Goal: Task Accomplishment & Management: Use online tool/utility

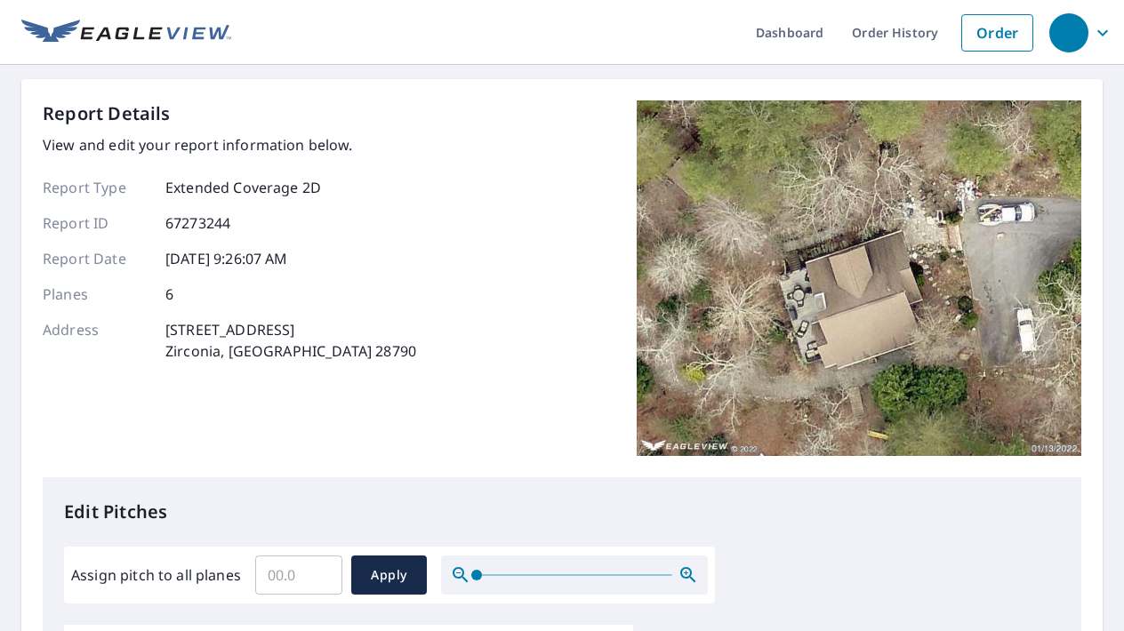
click at [861, 324] on img at bounding box center [859, 278] width 445 height 356
click at [285, 584] on input "Assign pitch to all planes" at bounding box center [298, 575] width 87 height 50
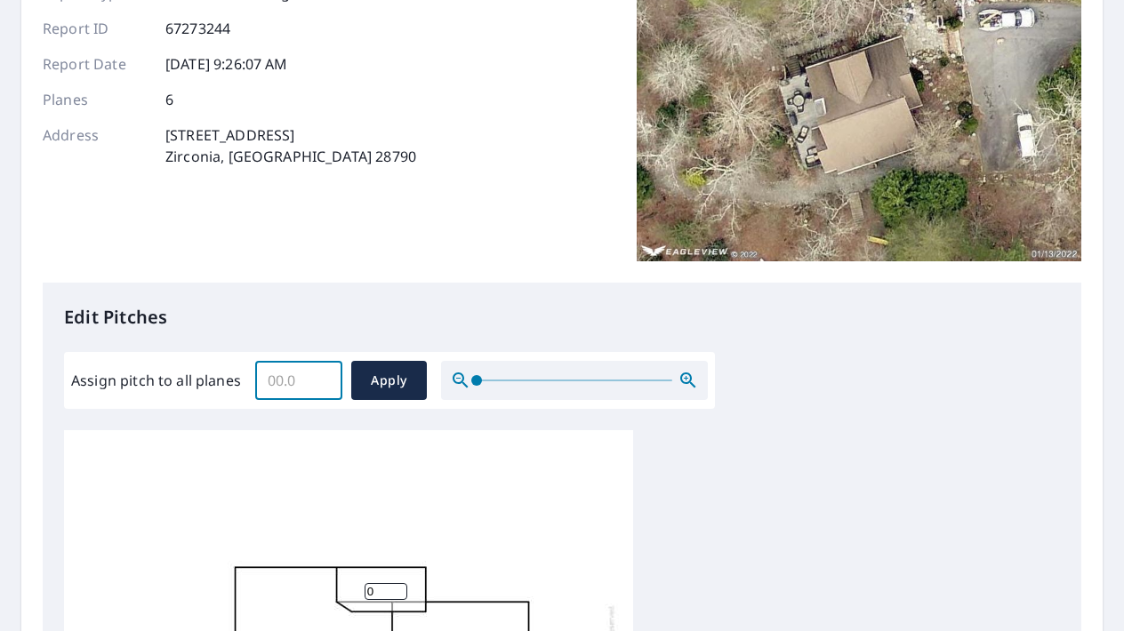
scroll to position [216, 0]
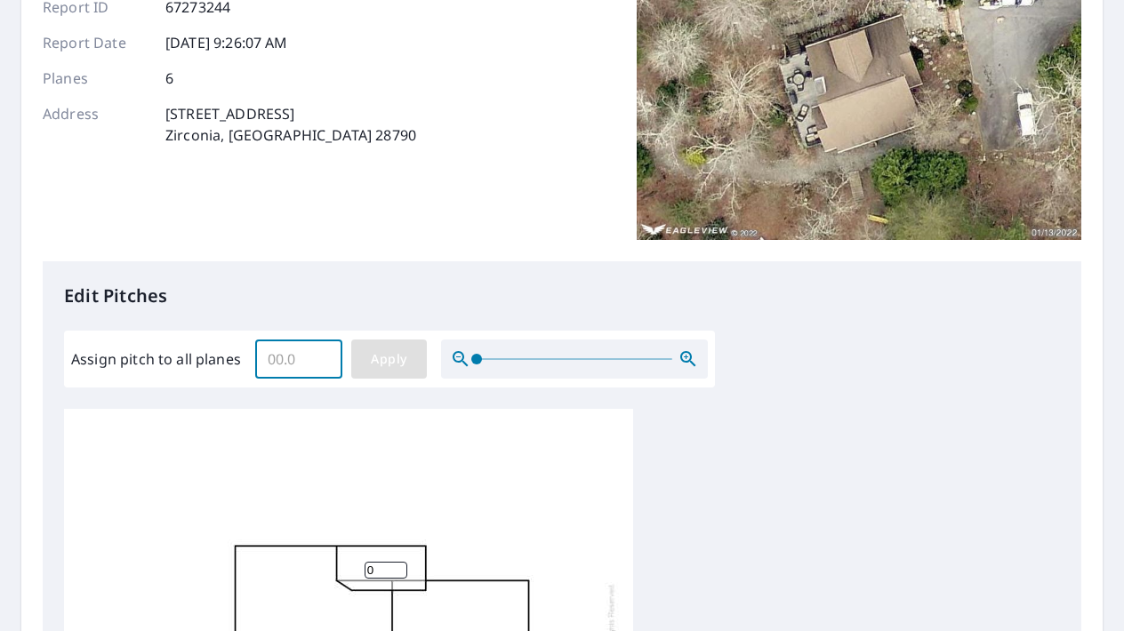
click at [381, 365] on span "Apply" at bounding box center [388, 360] width 47 height 22
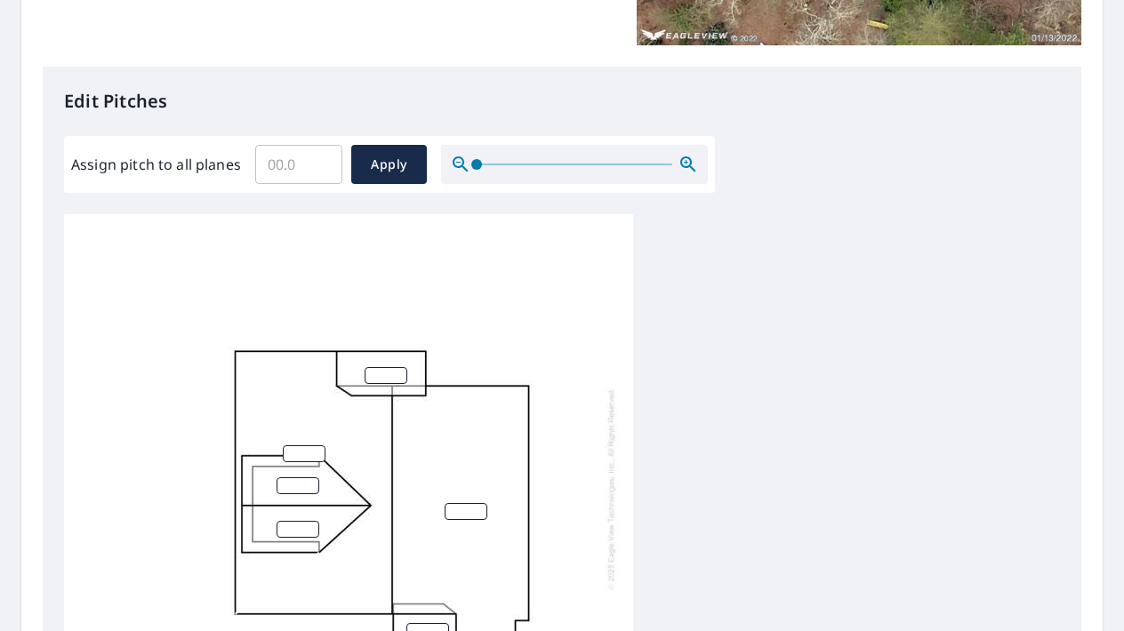
scroll to position [437, 0]
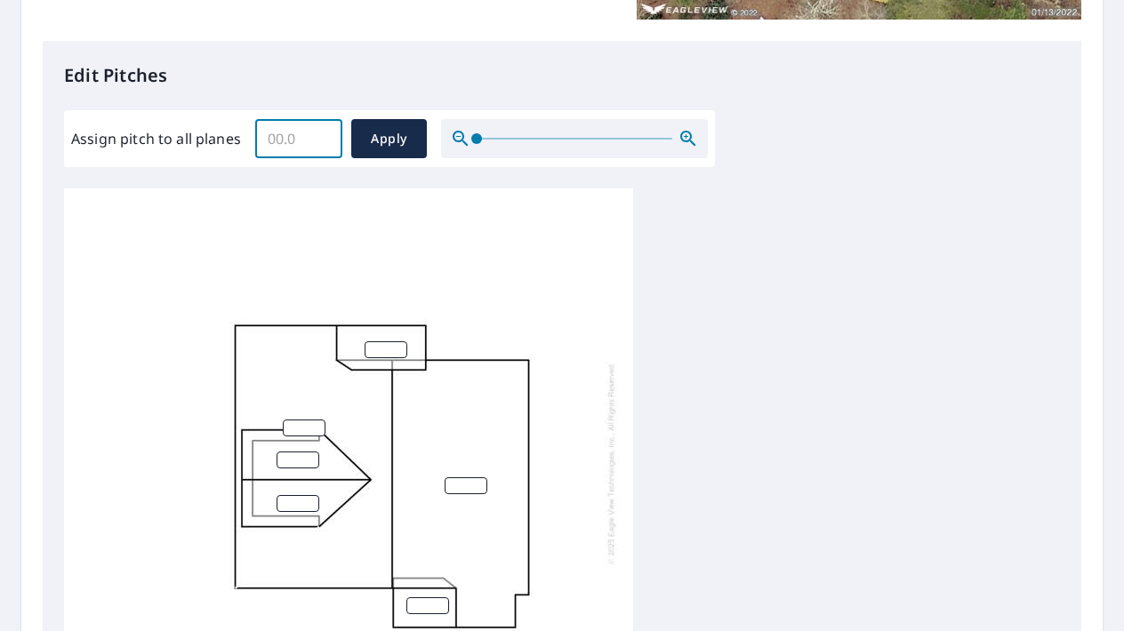
click at [285, 148] on input "Assign pitch to all planes" at bounding box center [298, 139] width 87 height 50
type input "0"
click at [376, 137] on span "Apply" at bounding box center [388, 139] width 47 height 22
type input "0"
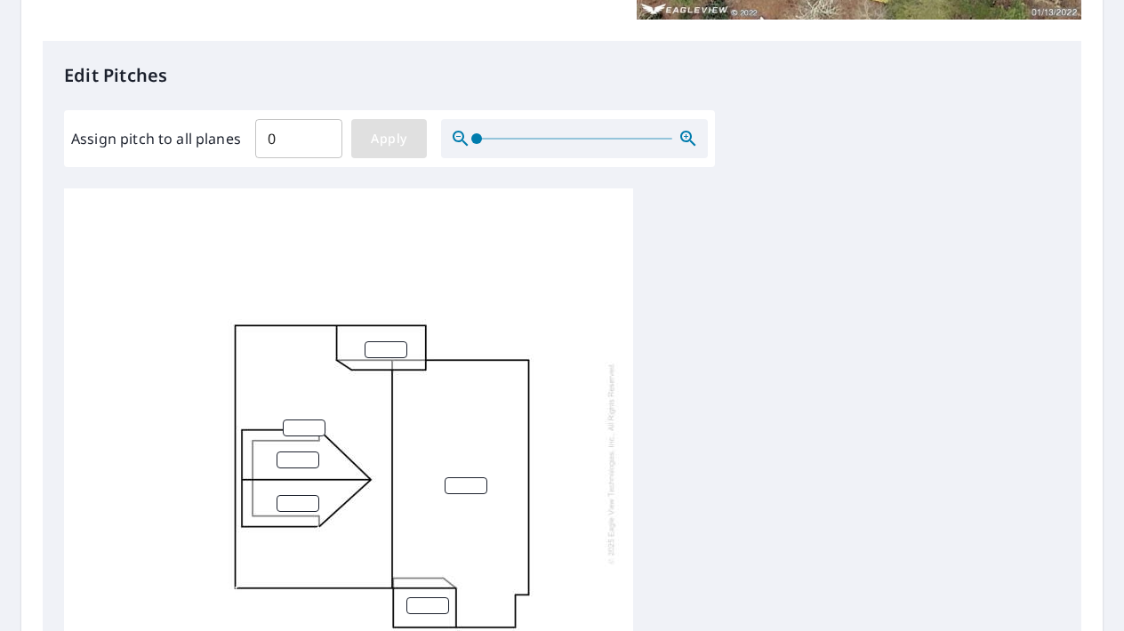
type input "0"
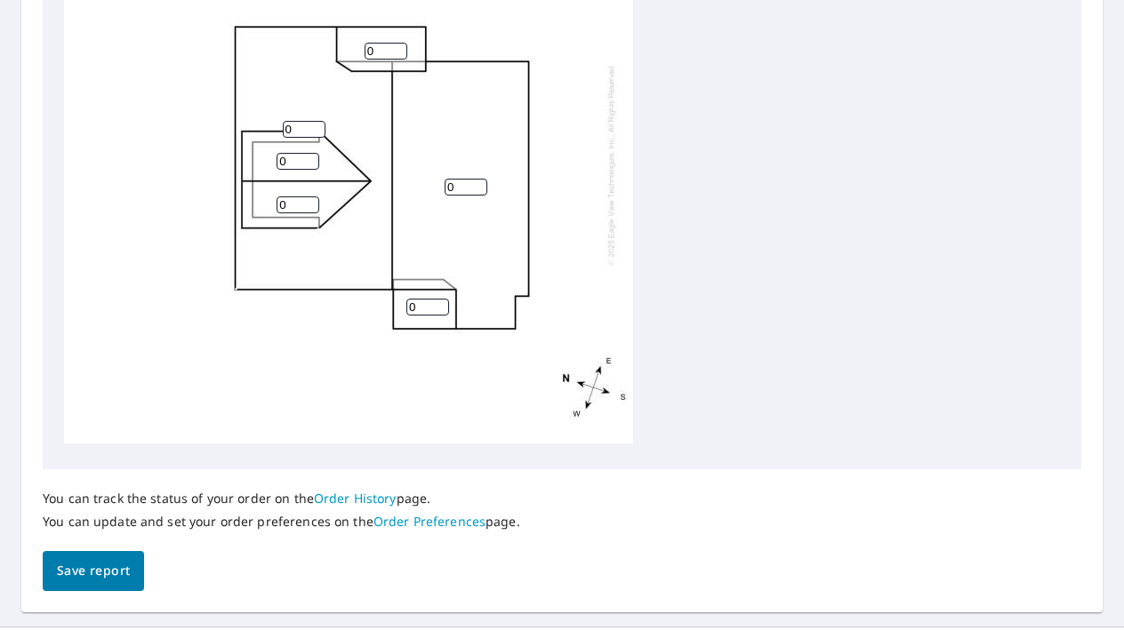
scroll to position [751, 0]
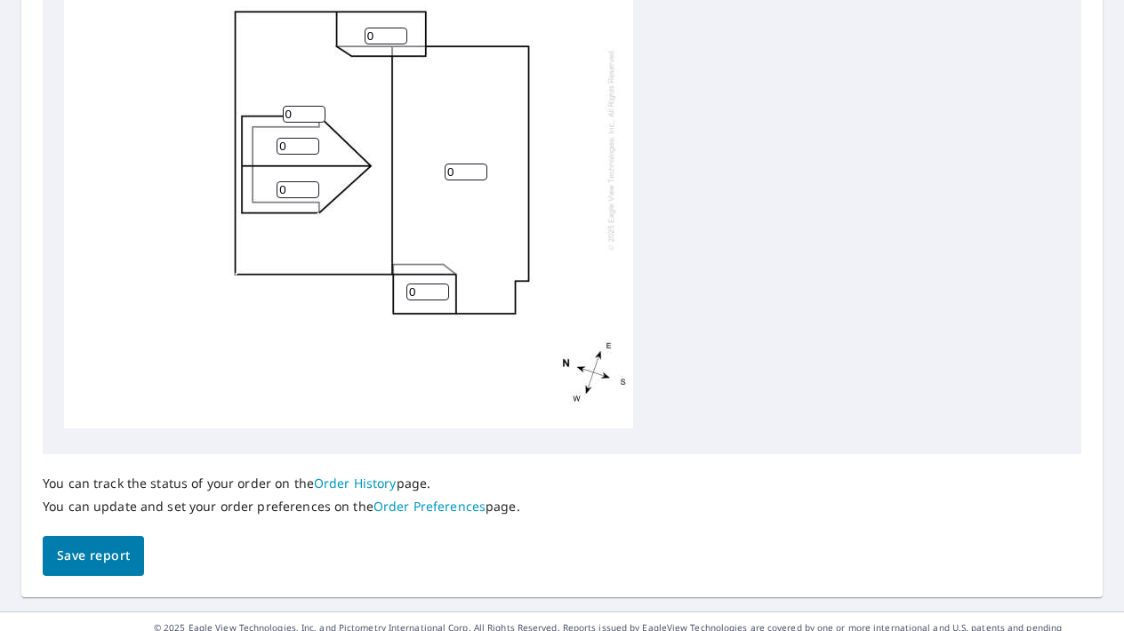
click at [65, 565] on span "Save report" at bounding box center [93, 556] width 73 height 22
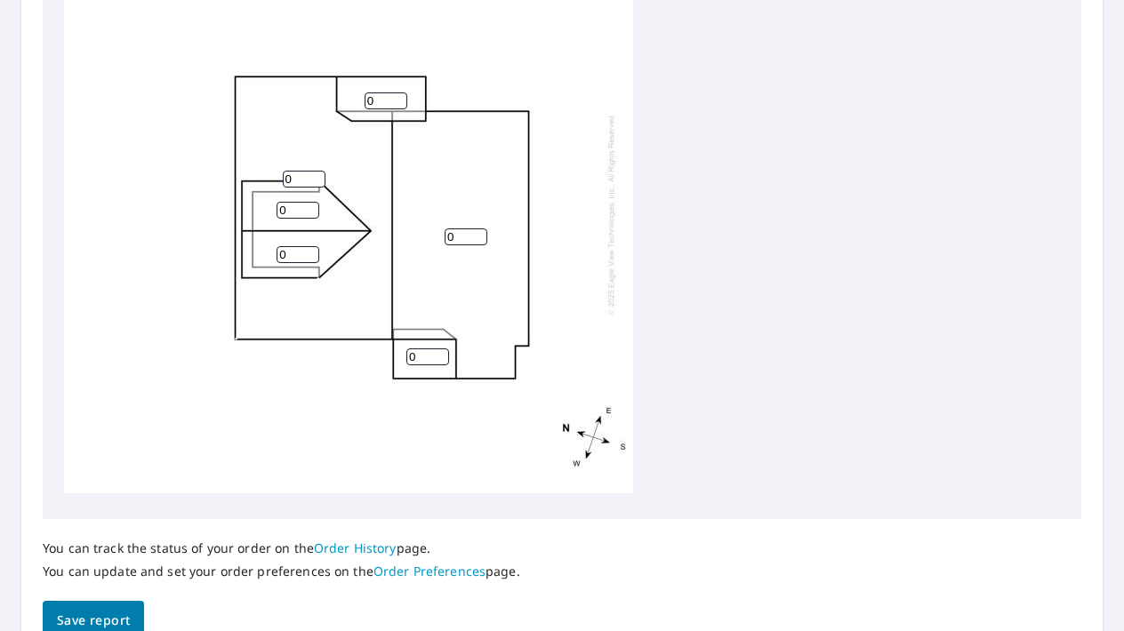
scroll to position [0, 0]
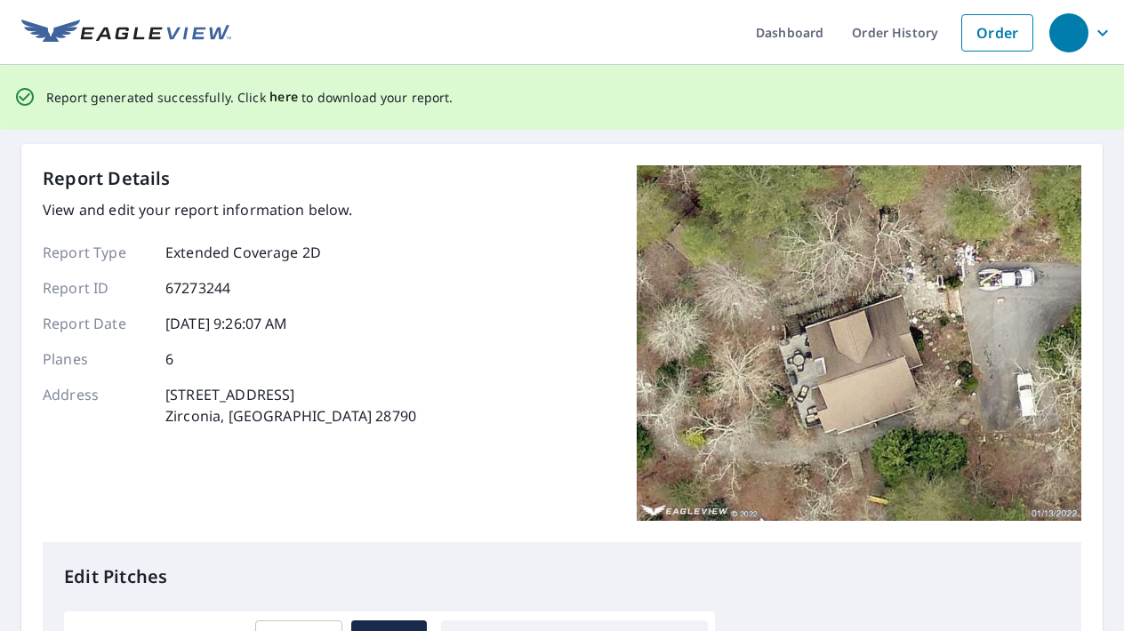
click at [272, 98] on span "here" at bounding box center [283, 97] width 29 height 22
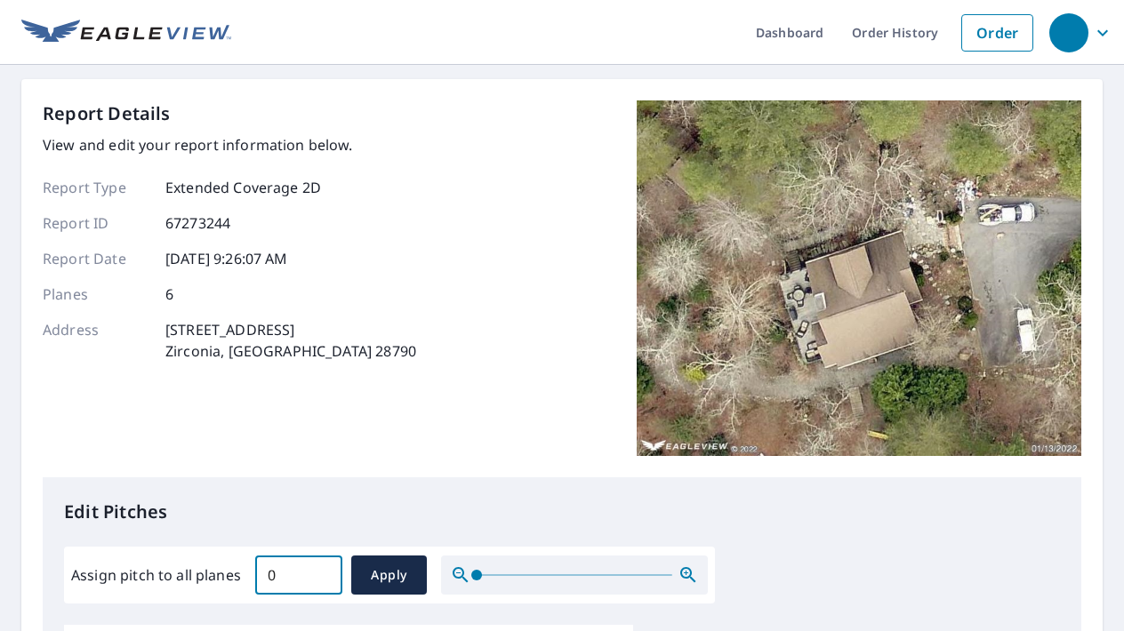
click at [288, 574] on input "0" at bounding box center [298, 575] width 87 height 50
type input "10"
click at [365, 585] on span "Apply" at bounding box center [388, 576] width 47 height 22
type input "10"
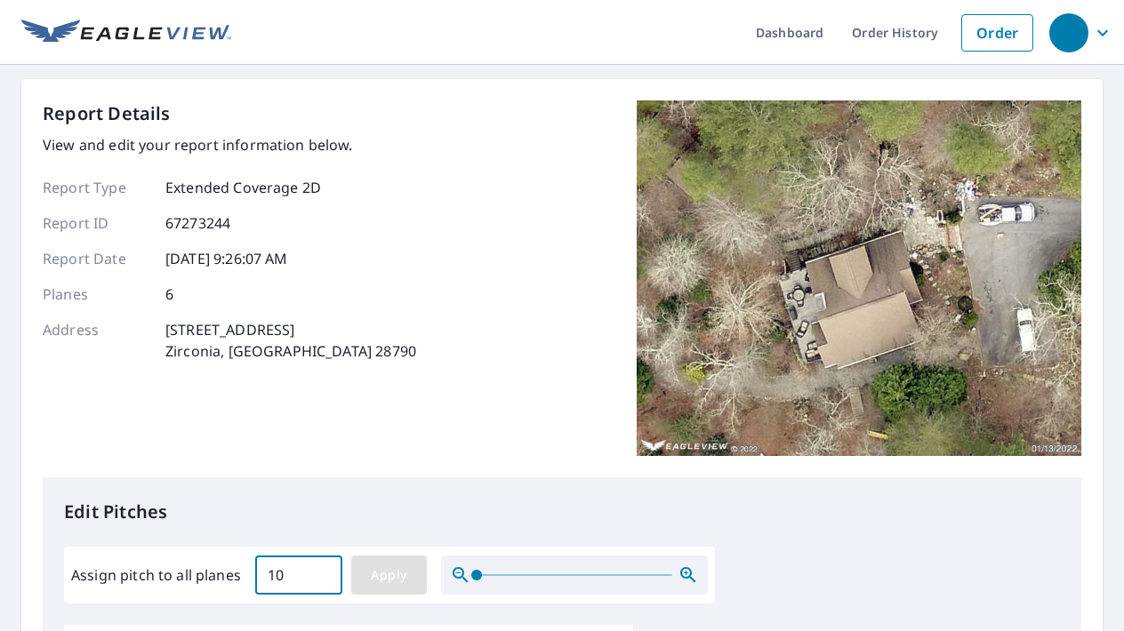
type input "10"
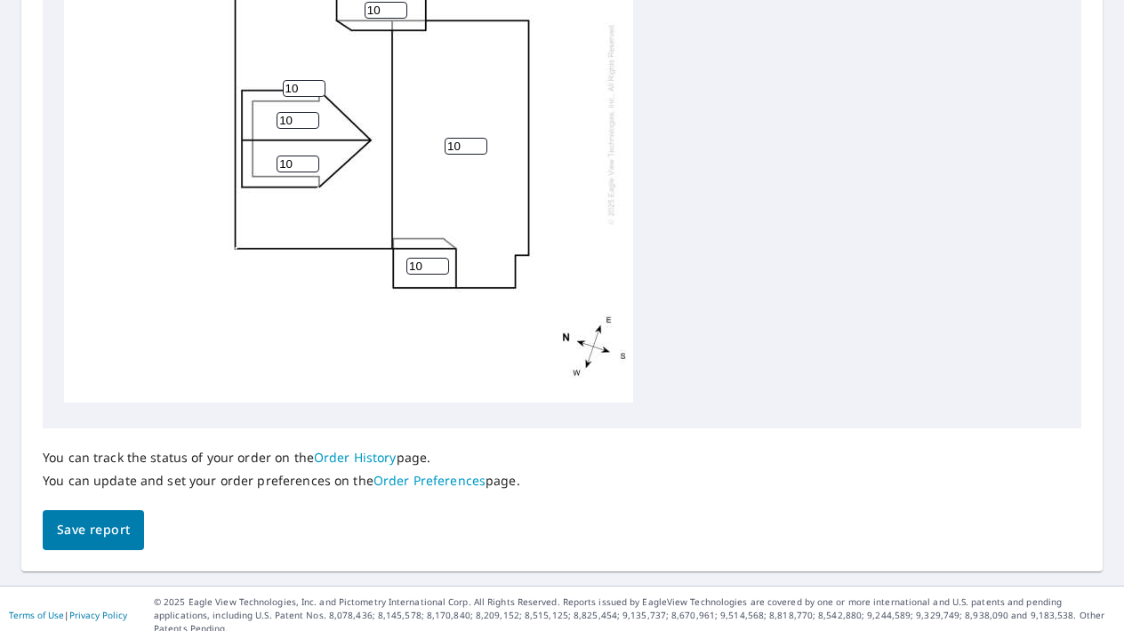
scroll to position [775, 0]
click at [118, 534] on span "Save report" at bounding box center [93, 531] width 73 height 22
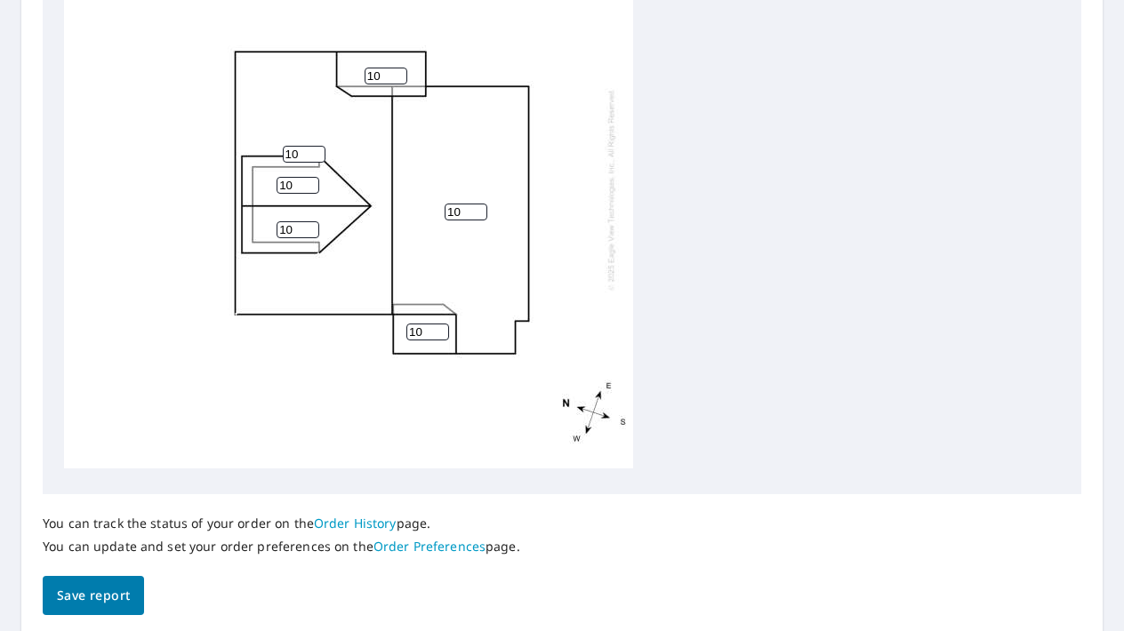
scroll to position [0, 0]
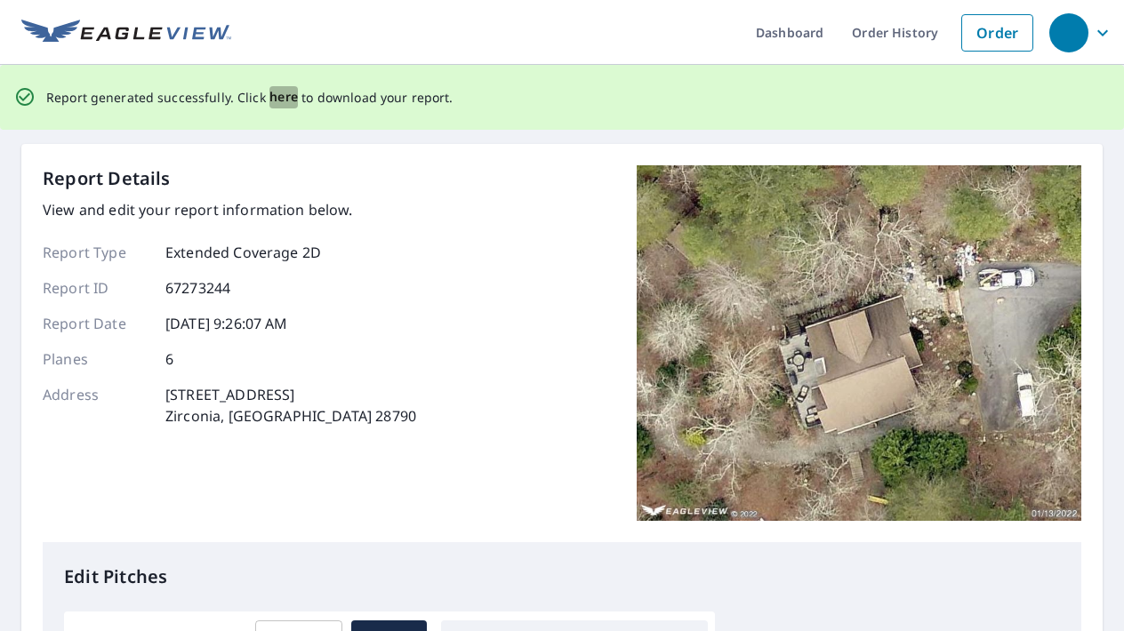
click at [283, 97] on span "here" at bounding box center [283, 97] width 29 height 22
